Goal: Task Accomplishment & Management: Manage account settings

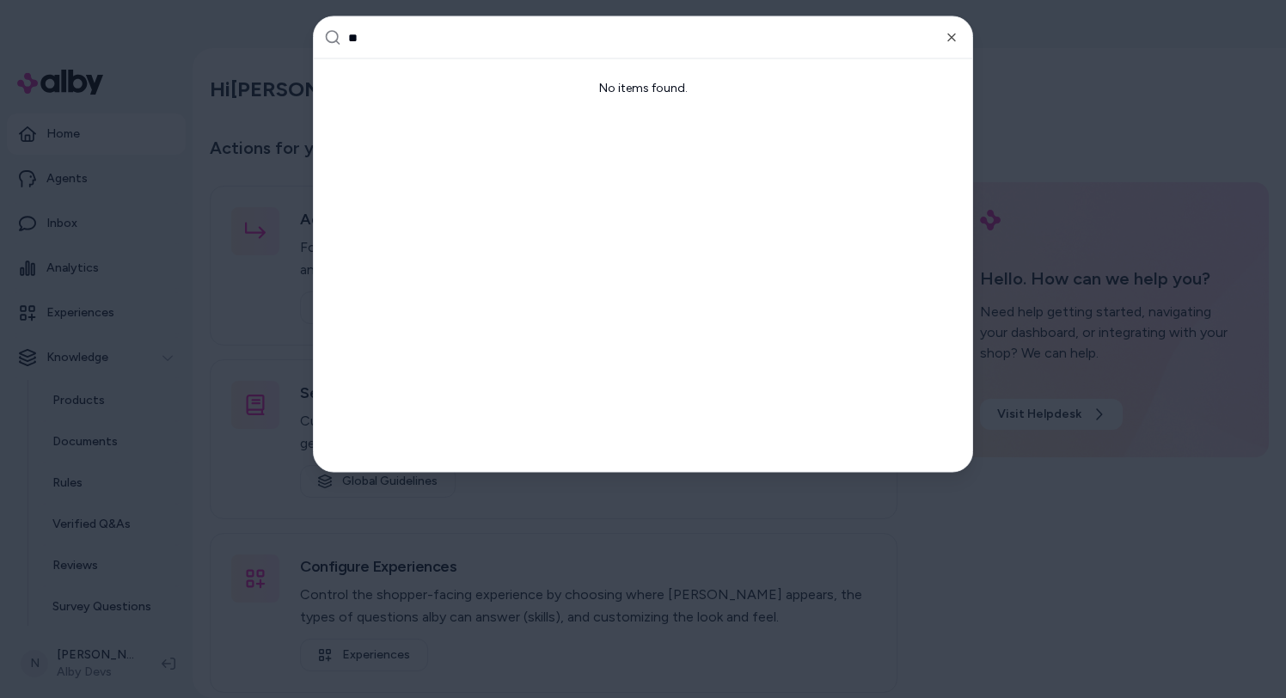
type input "***"
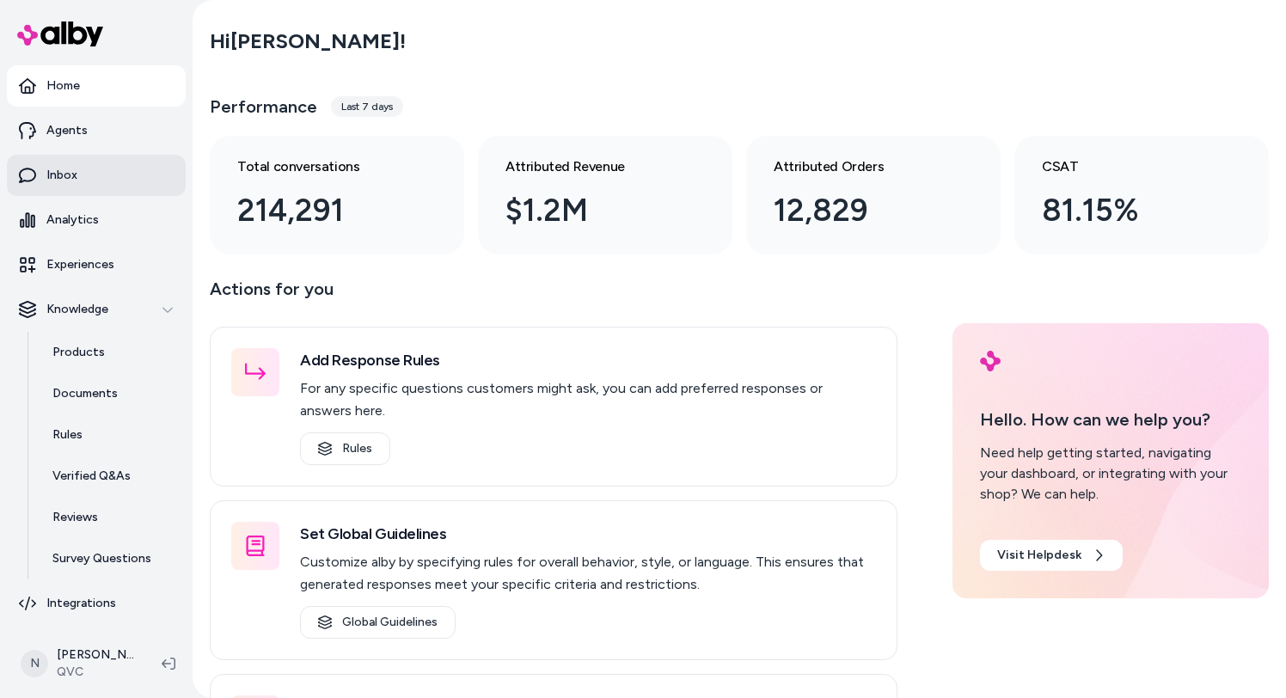
click at [116, 169] on link "Inbox" at bounding box center [96, 175] width 179 height 41
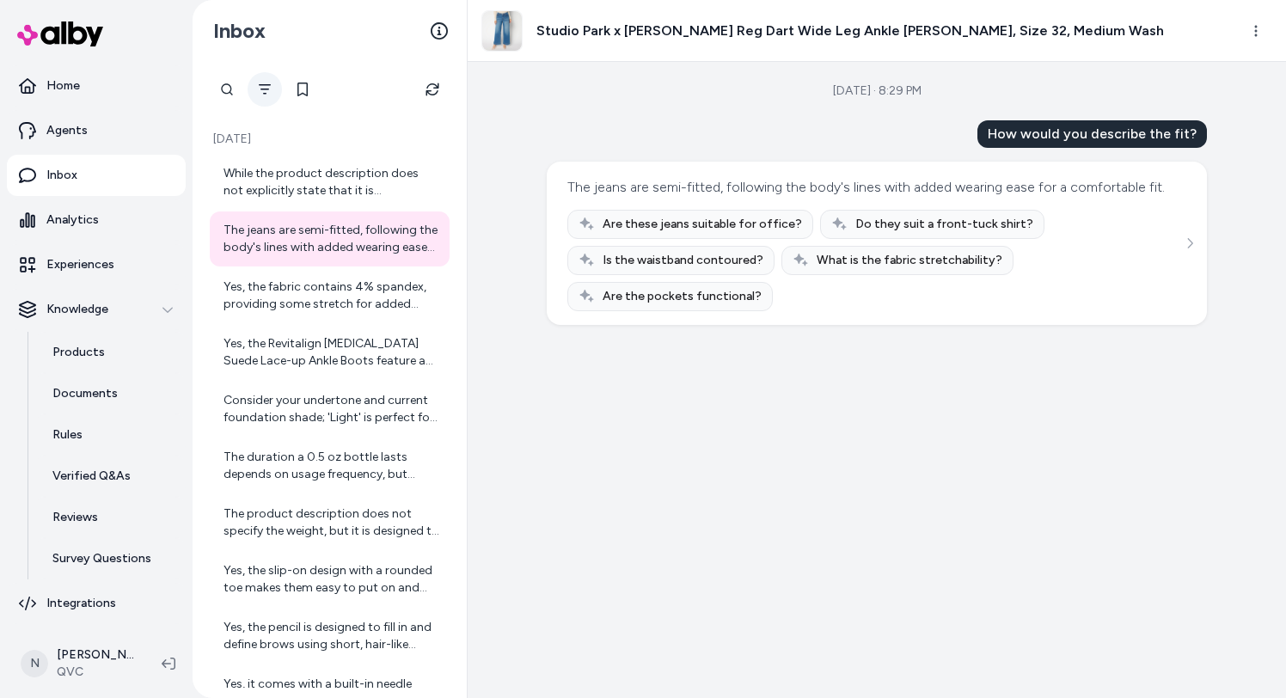
click at [259, 89] on icon "Filter" at bounding box center [265, 90] width 14 height 14
click at [261, 92] on icon "Filter" at bounding box center [265, 90] width 14 height 14
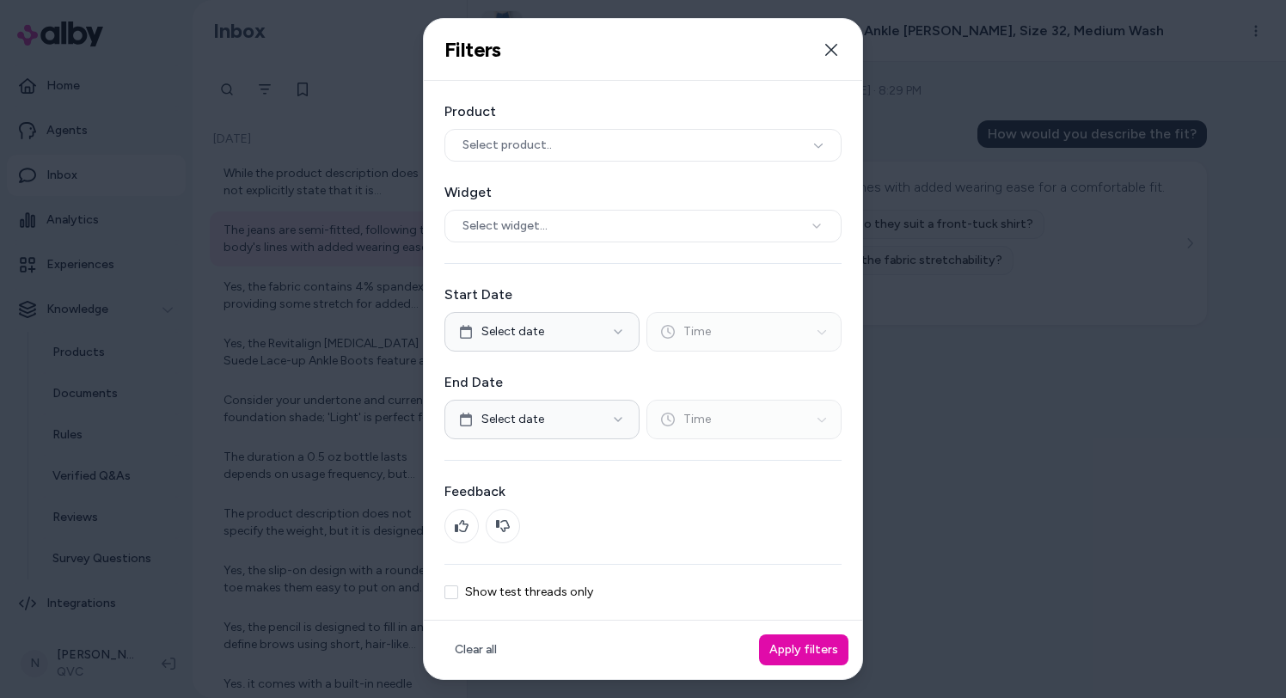
click at [480, 582] on div "Product Select product.. Widget Select widget... Start Date Select date Time En…" at bounding box center [643, 351] width 439 height 540
click at [509, 597] on label "Show test threads only" at bounding box center [529, 592] width 128 height 12
click at [458, 597] on button "Show test threads only" at bounding box center [452, 593] width 14 height 14
click at [790, 641] on button "Apply filters" at bounding box center [803, 650] width 89 height 31
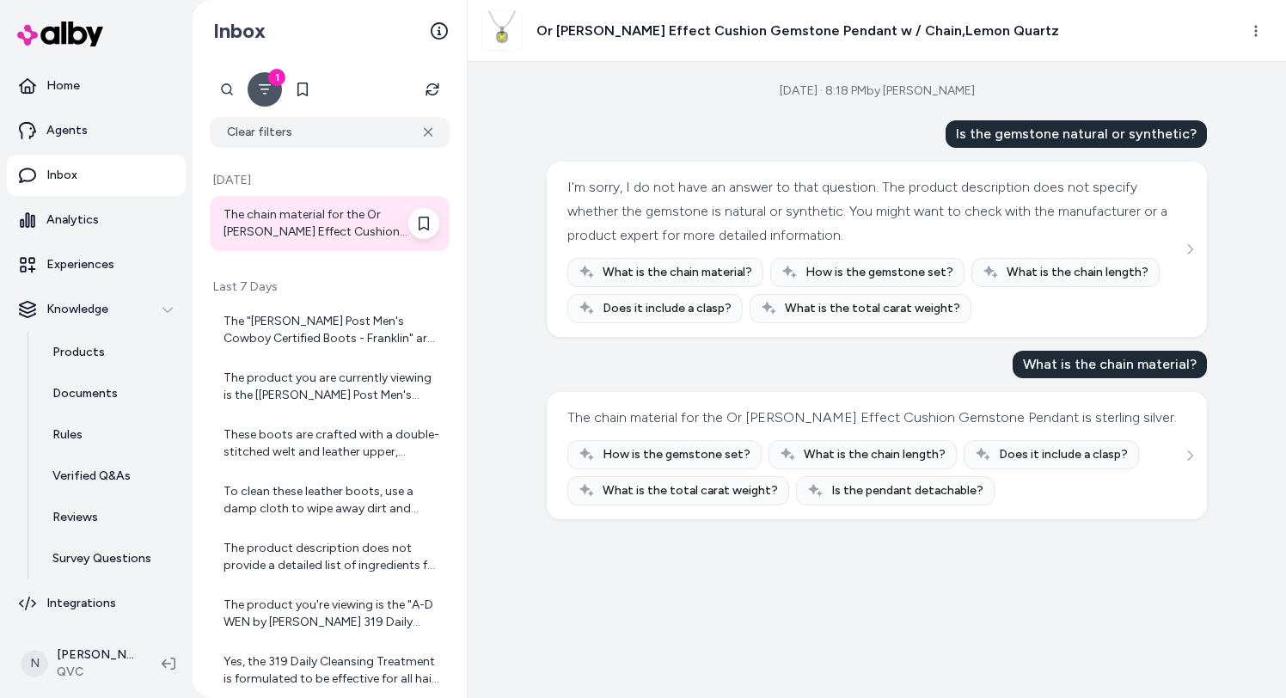
click at [342, 215] on div "The chain material for the Or Paz Ripple Effect Cushion Gemstone Pendant is ste…" at bounding box center [332, 223] width 216 height 34
click at [334, 271] on div "Last 7 Days The "Dan Post Men's Cowboy Certified Boots - Franklin" are made wit…" at bounding box center [330, 683] width 254 height 844
click at [324, 326] on div "The "Dan Post Men's Cowboy Certified Boots - Franklin" are made with a leather …" at bounding box center [332, 330] width 216 height 34
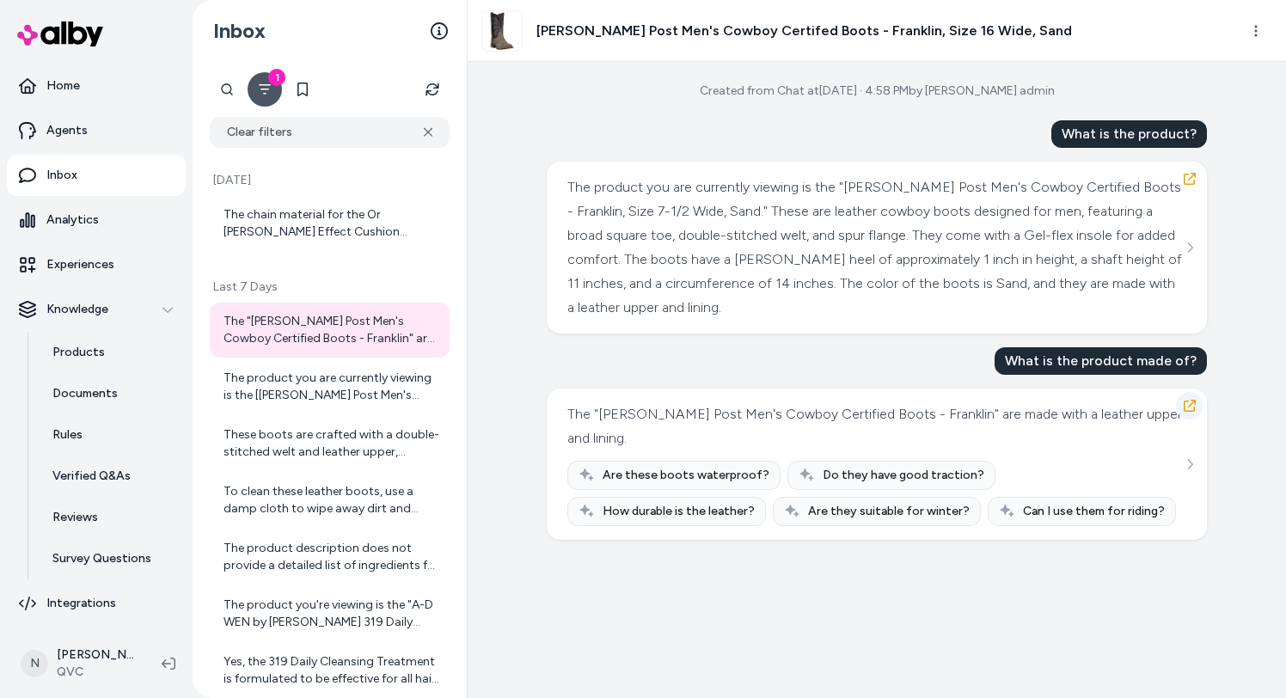
click at [1193, 402] on icon "button" at bounding box center [1190, 406] width 12 height 12
